Goal: Transaction & Acquisition: Purchase product/service

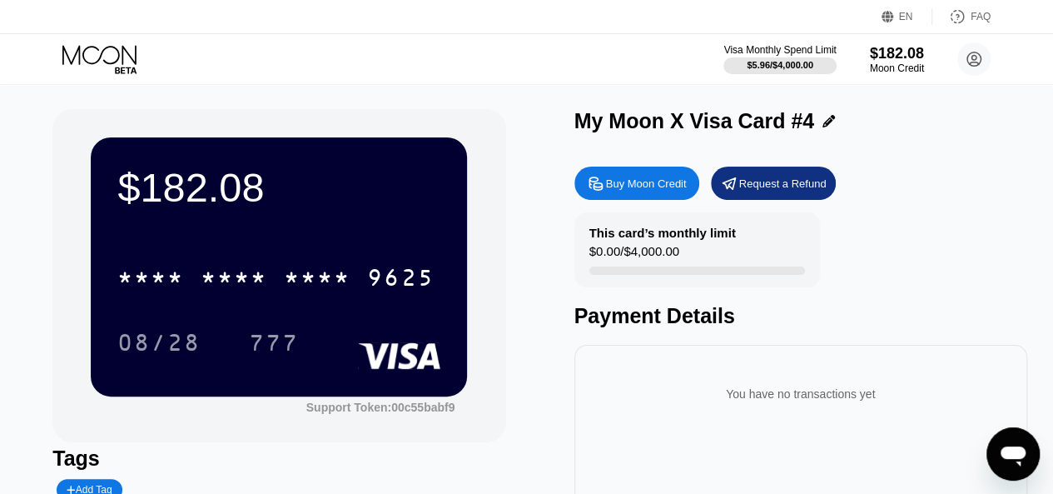
click at [83, 65] on icon at bounding box center [100, 59] width 77 height 29
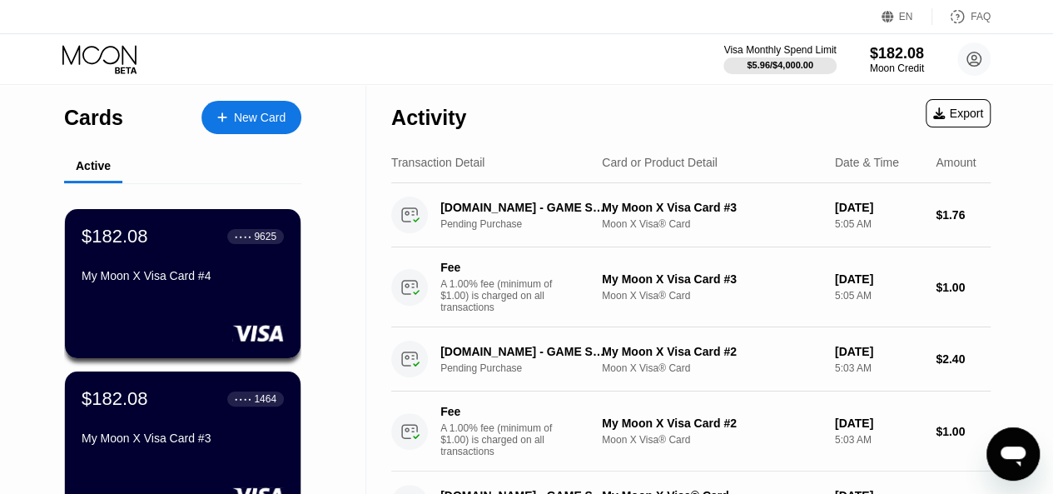
click at [270, 111] on div "New Card" at bounding box center [260, 118] width 52 height 14
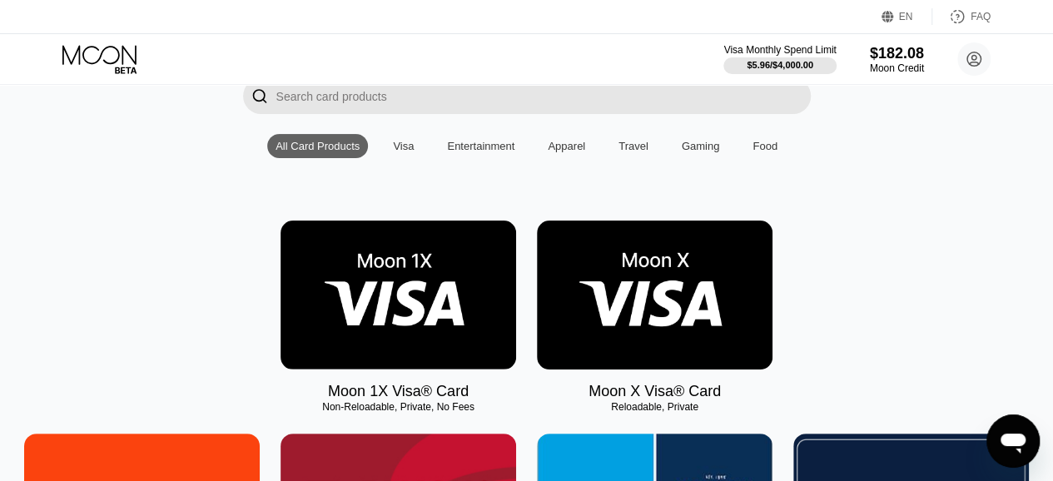
scroll to position [167, 0]
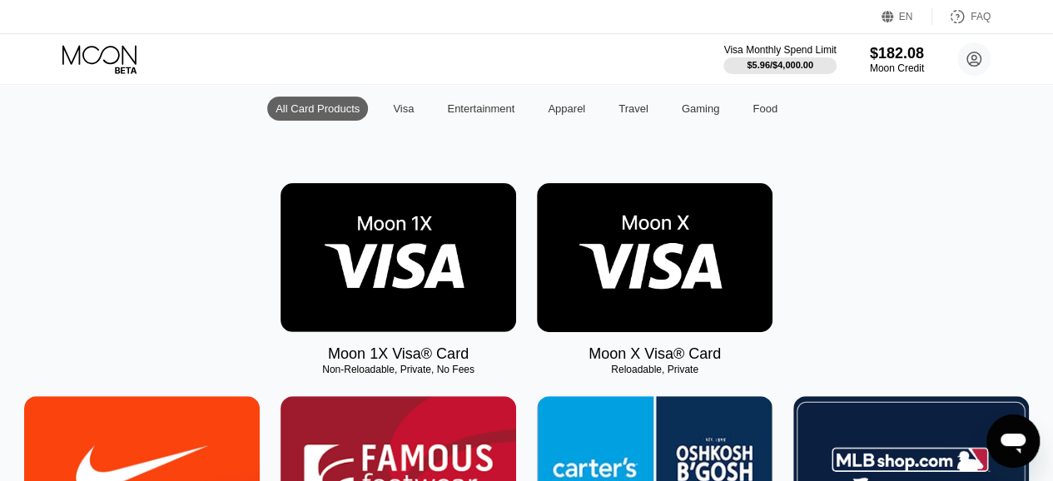
click at [667, 276] on img at bounding box center [655, 257] width 236 height 149
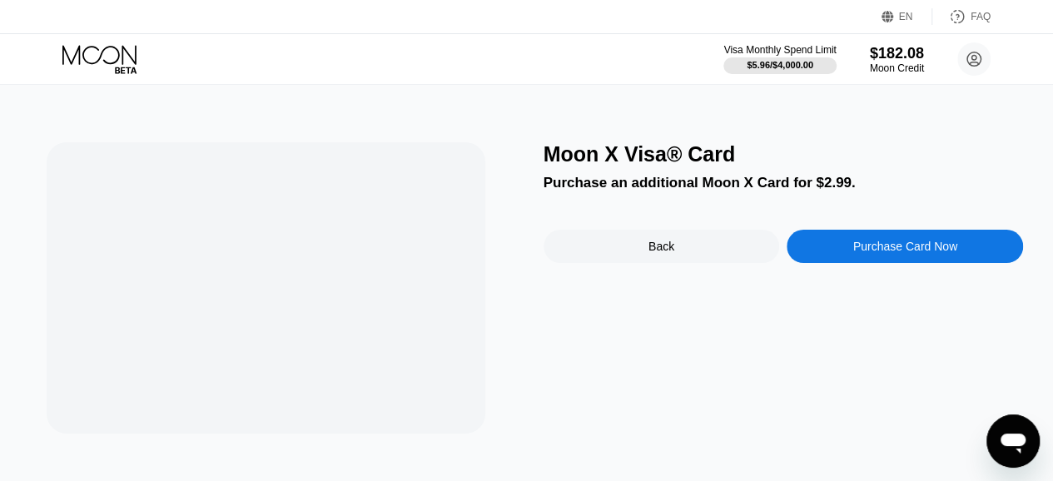
click at [719, 236] on div "Back" at bounding box center [662, 246] width 236 height 33
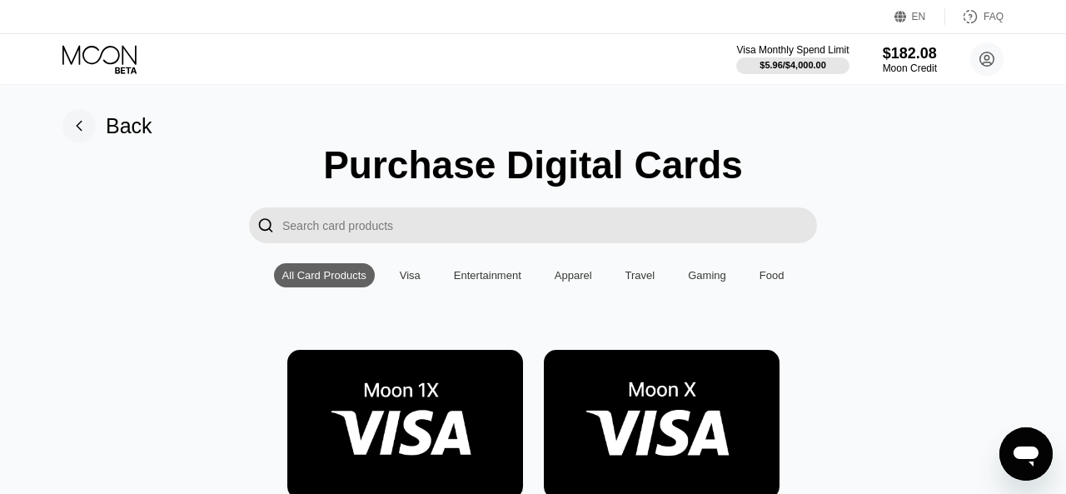
click at [659, 394] on img at bounding box center [662, 424] width 236 height 149
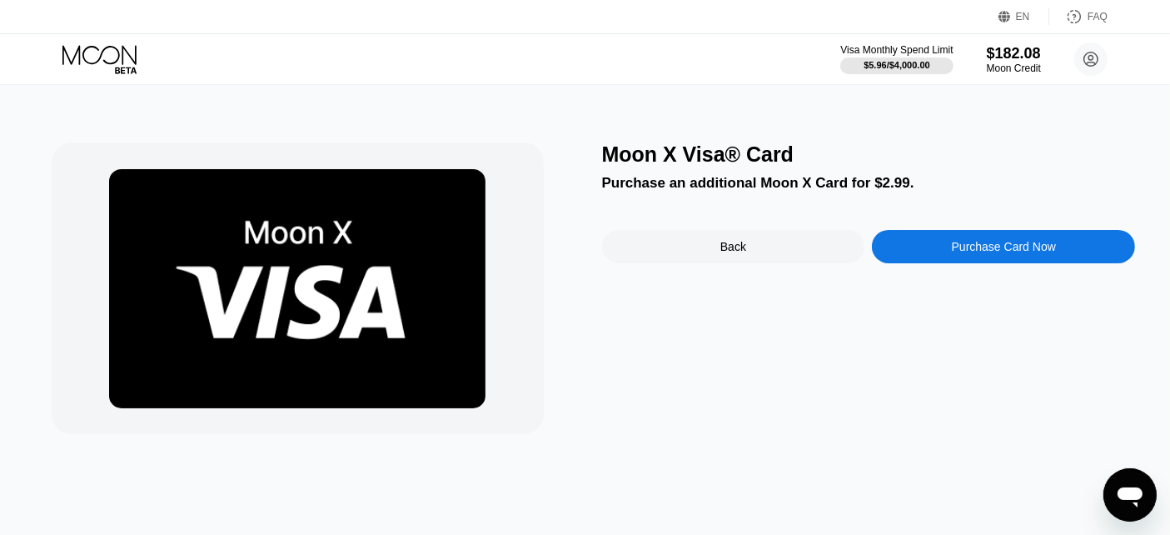
click at [783, 251] on div "Back" at bounding box center [733, 246] width 263 height 33
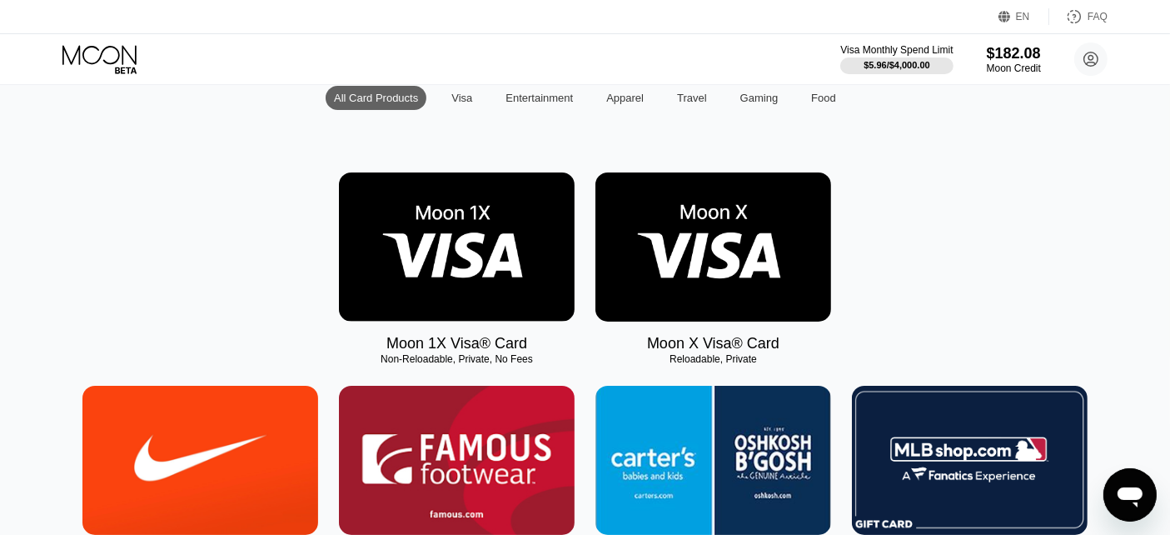
scroll to position [185, 0]
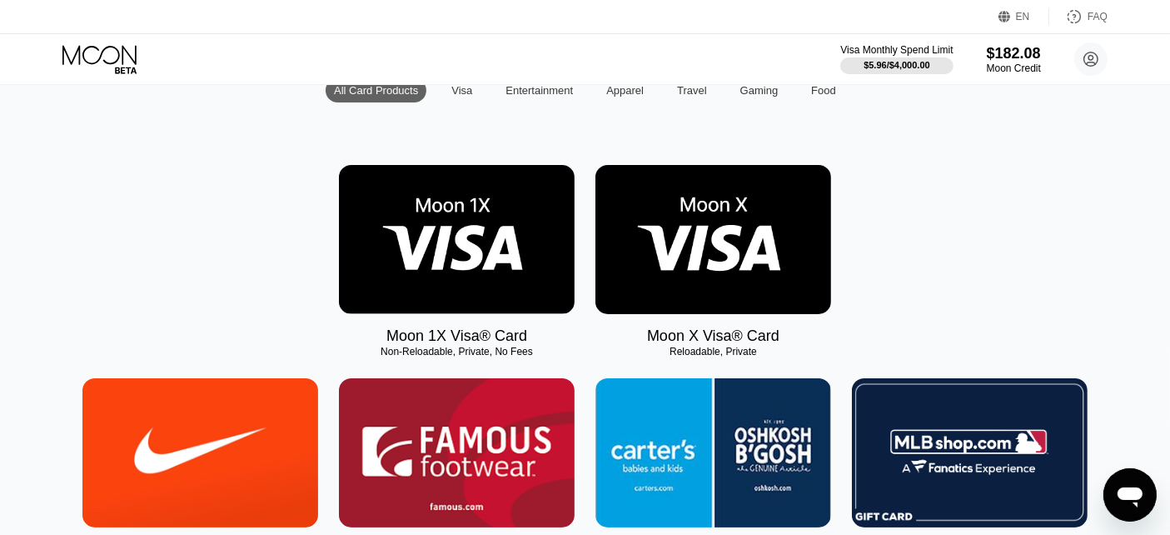
click at [791, 254] on img at bounding box center [713, 239] width 236 height 149
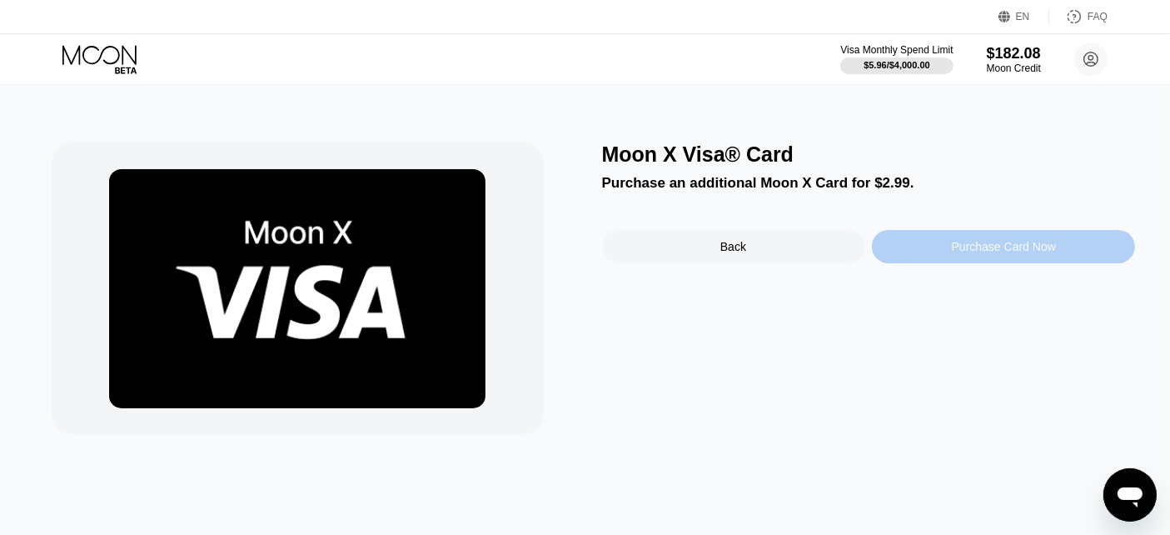
click at [944, 251] on div "Purchase Card Now" at bounding box center [1003, 246] width 263 height 33
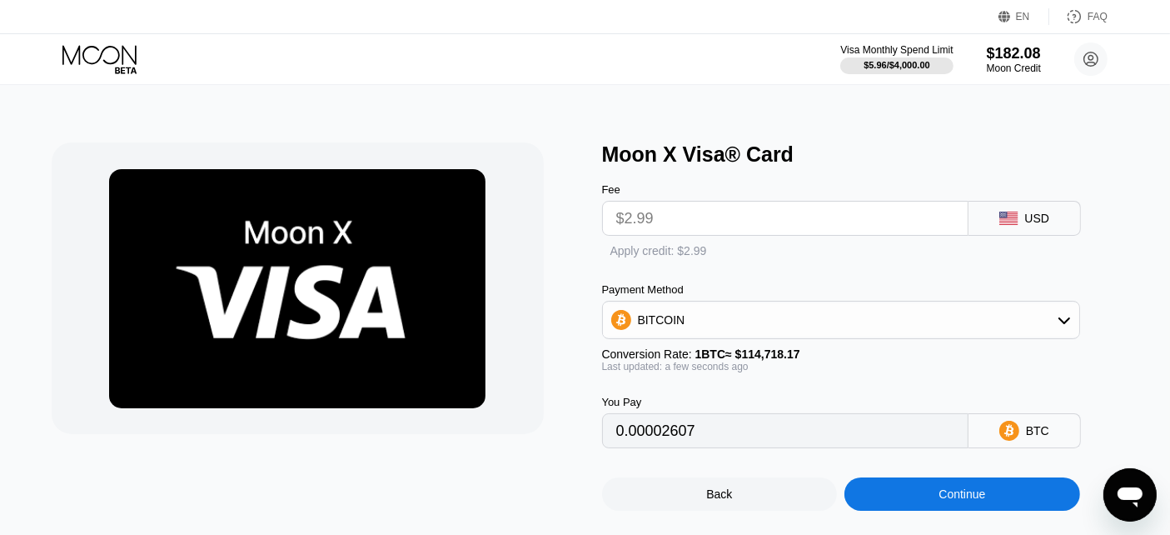
click at [669, 256] on div "Apply credit: $2.99" at bounding box center [658, 250] width 97 height 13
type input "0"
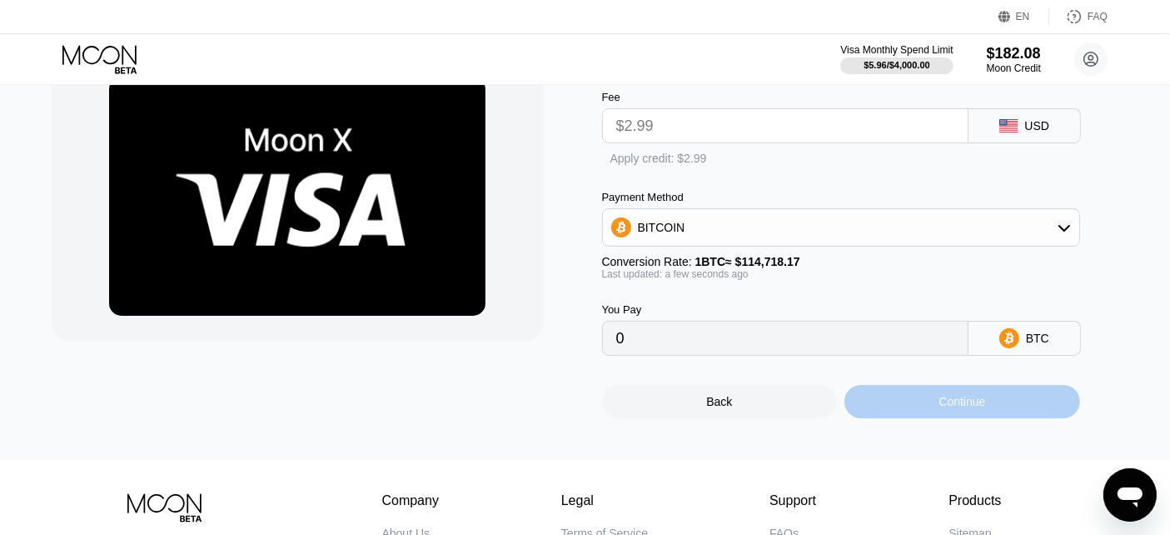
click at [949, 408] on div "Continue" at bounding box center [961, 401] width 47 height 13
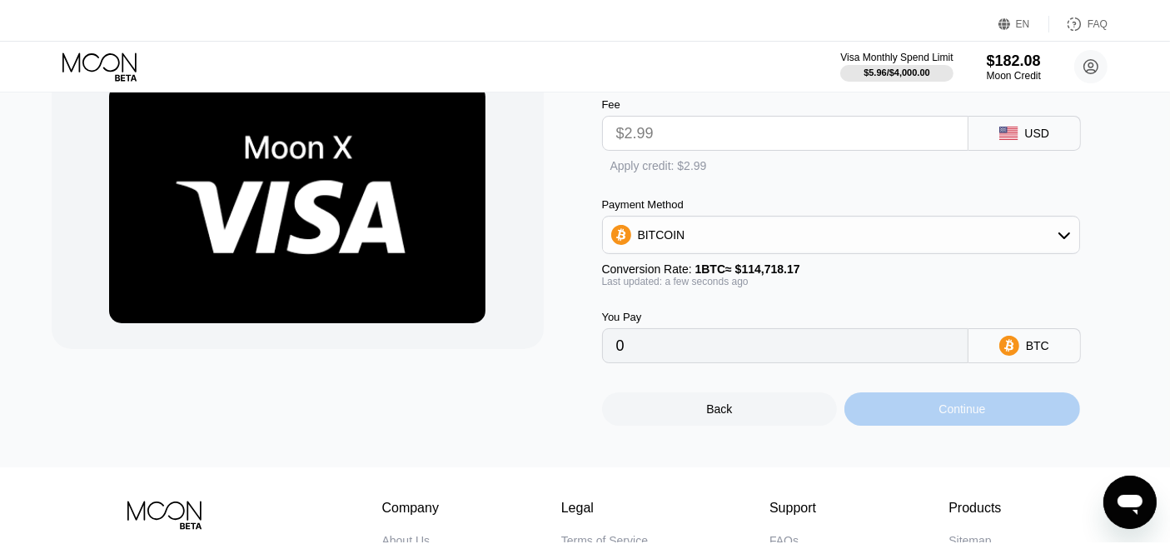
scroll to position [0, 0]
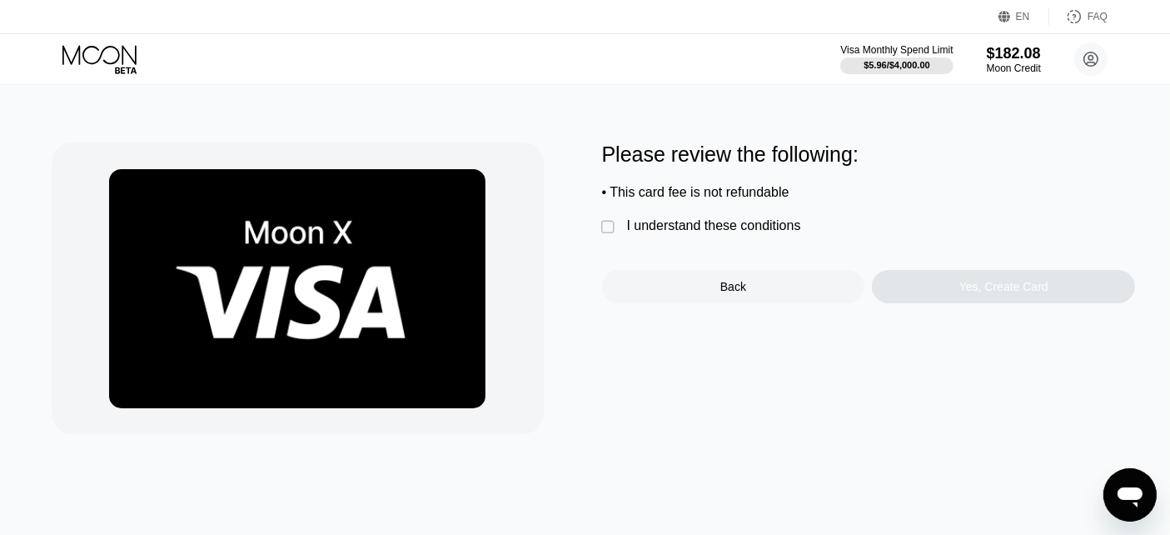
click at [654, 233] on div "I understand these conditions" at bounding box center [714, 225] width 174 height 15
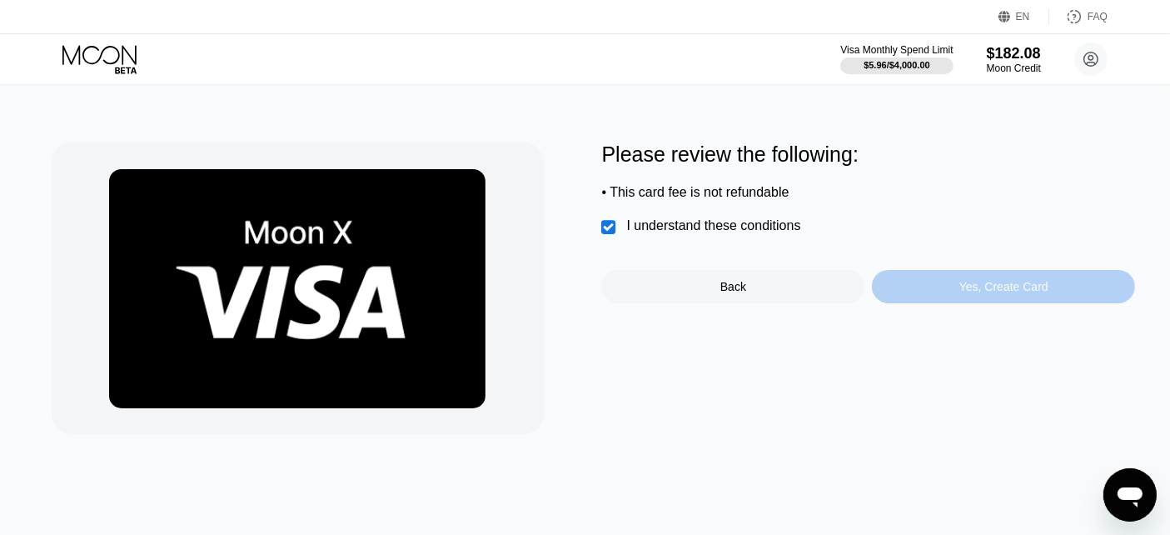
click at [985, 288] on div "Yes, Create Card" at bounding box center [1003, 286] width 89 height 13
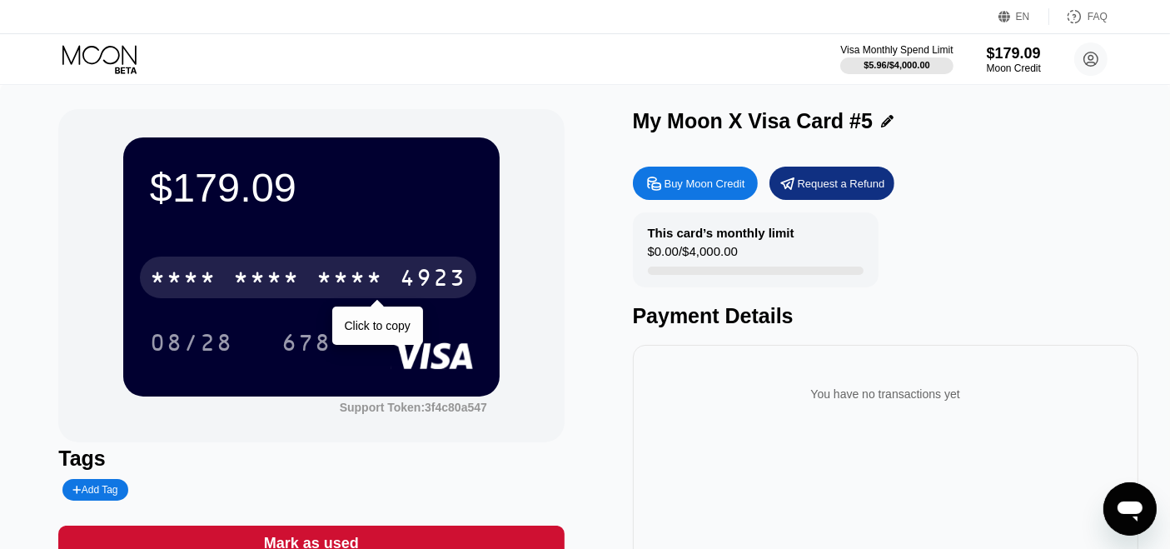
click at [310, 282] on div "* * * * * * * * * * * * 4923" at bounding box center [308, 277] width 336 height 42
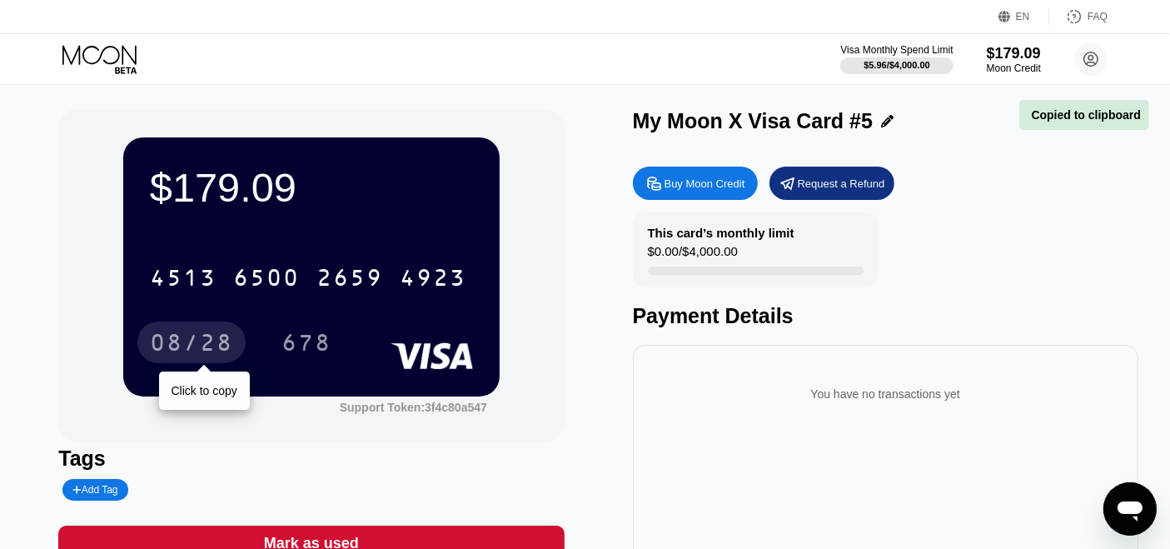
click at [211, 351] on div "08/28" at bounding box center [191, 344] width 83 height 27
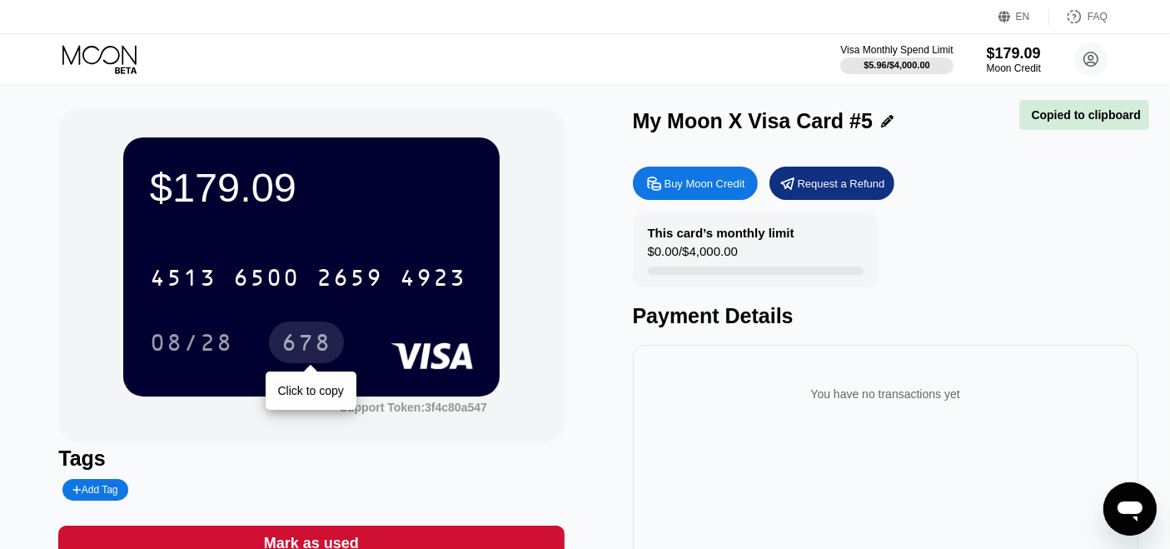
click at [301, 352] on div "678" at bounding box center [306, 344] width 50 height 27
